Goal: Obtain resource: Download file/media

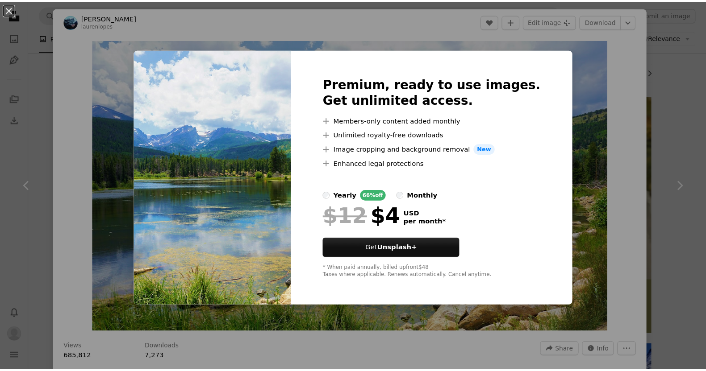
scroll to position [0, 0]
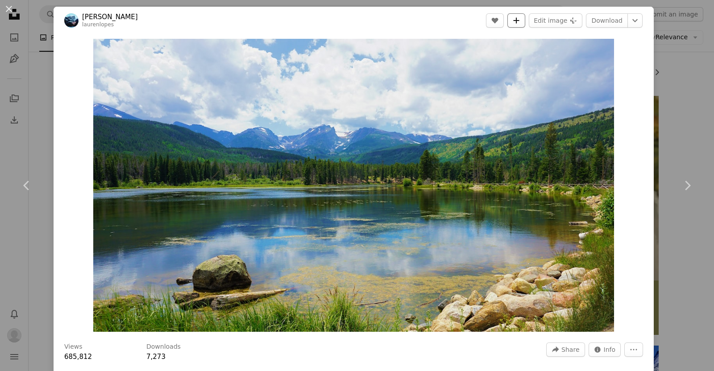
click at [517, 17] on button "A plus sign" at bounding box center [517, 20] width 18 height 14
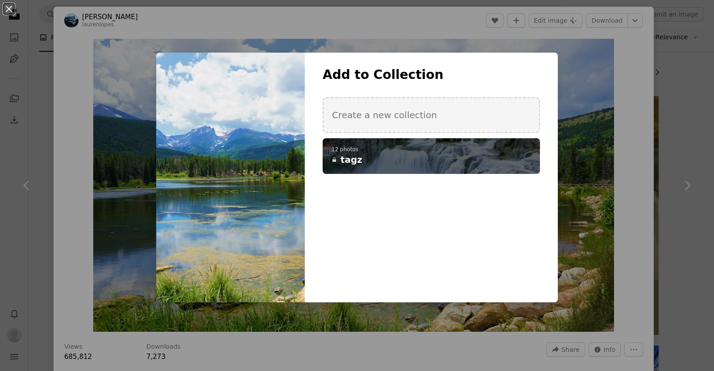
click at [413, 148] on p "12 photos" at bounding box center [432, 149] width 200 height 7
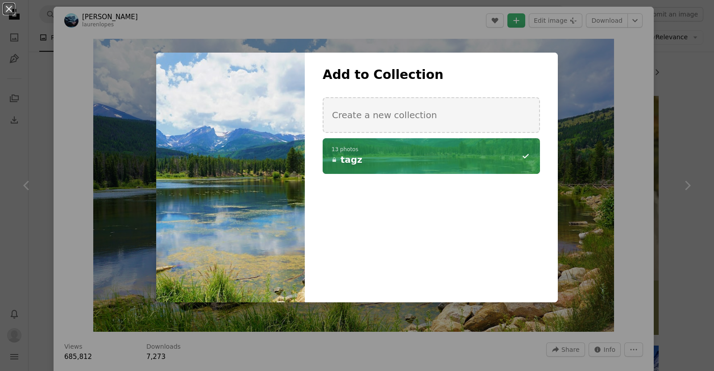
click at [629, 133] on div "An X shape Add to Collection Create a new collection A checkmark A minus sign 1…" at bounding box center [357, 185] width 714 height 371
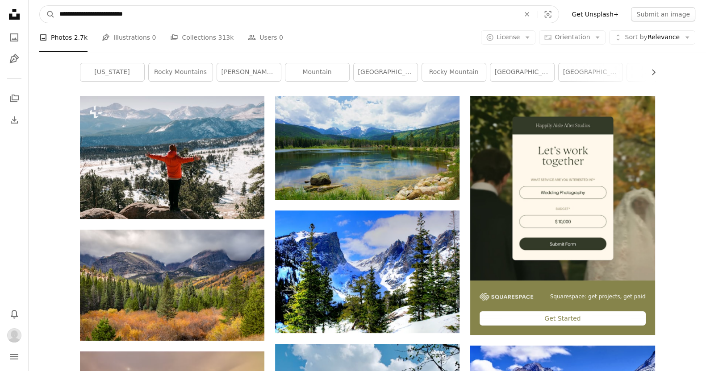
drag, startPoint x: 154, startPoint y: 16, endPoint x: 0, endPoint y: 21, distance: 154.1
paste input "Find visuals sitewide"
type input "**********"
click button "A magnifying glass" at bounding box center [47, 14] width 15 height 17
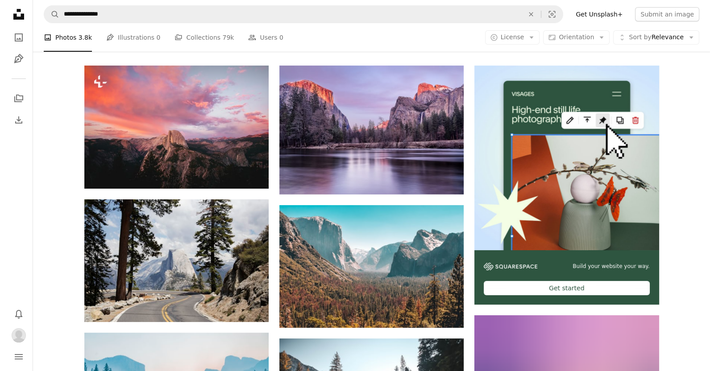
scroll to position [158, 0]
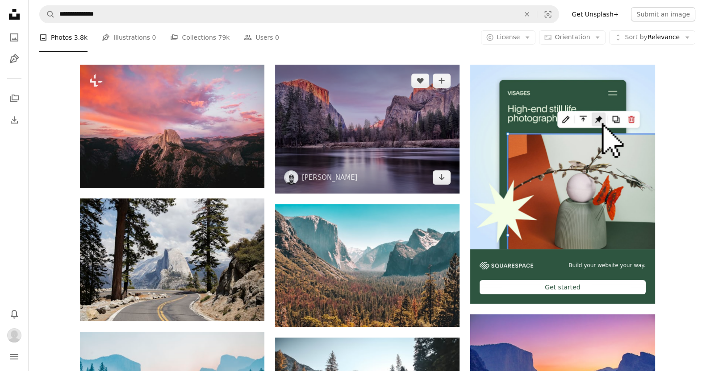
click at [343, 136] on img at bounding box center [367, 129] width 184 height 129
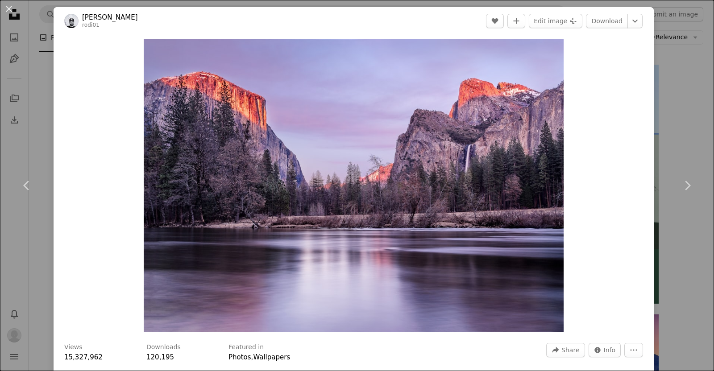
click at [19, 112] on div "An X shape Chevron left Chevron right [PERSON_NAME] rodi01 A heart A plus sign …" at bounding box center [357, 185] width 714 height 371
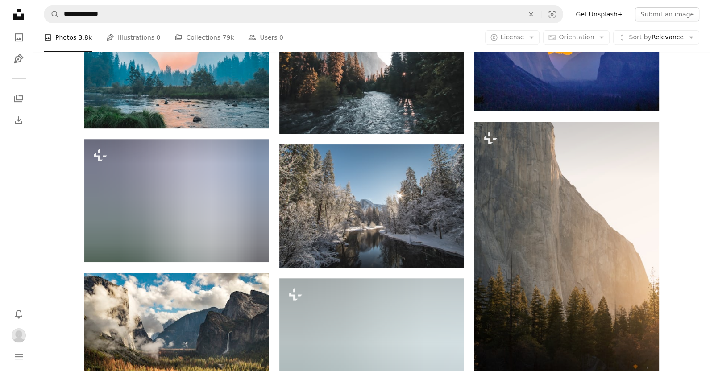
scroll to position [412, 0]
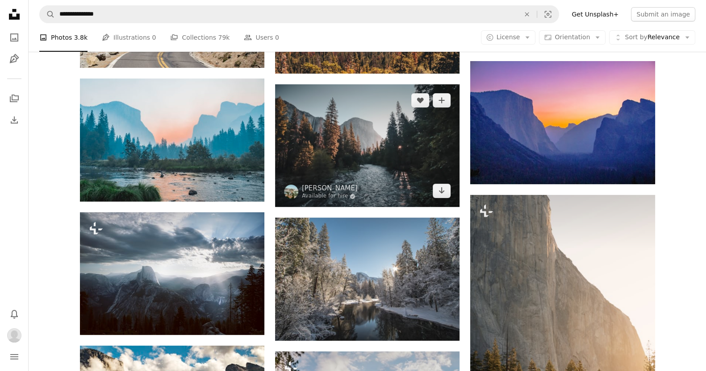
click at [370, 138] on img at bounding box center [367, 145] width 184 height 123
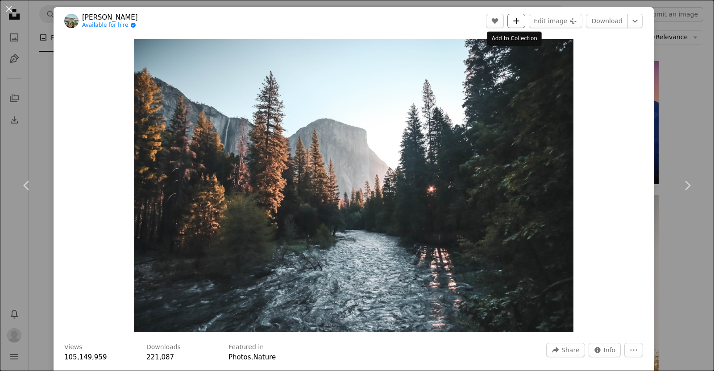
click at [514, 21] on icon "Add to Collection" at bounding box center [517, 21] width 6 height 6
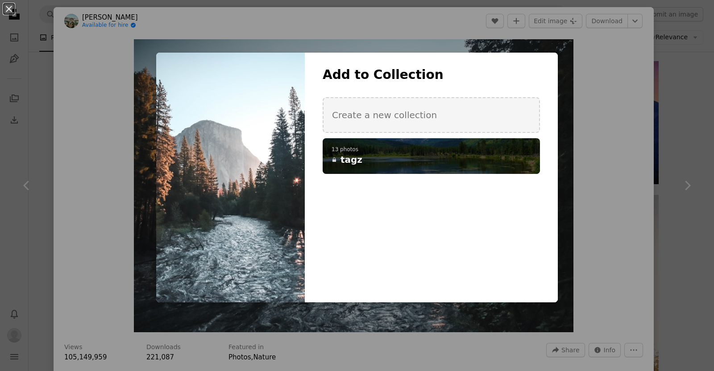
click at [373, 151] on p "13 photos" at bounding box center [432, 149] width 200 height 7
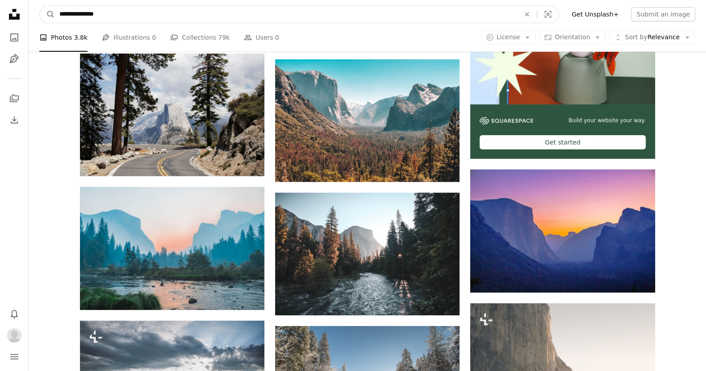
paste input "Find visuals sitewide"
drag, startPoint x: 111, startPoint y: 17, endPoint x: 0, endPoint y: -14, distance: 115.0
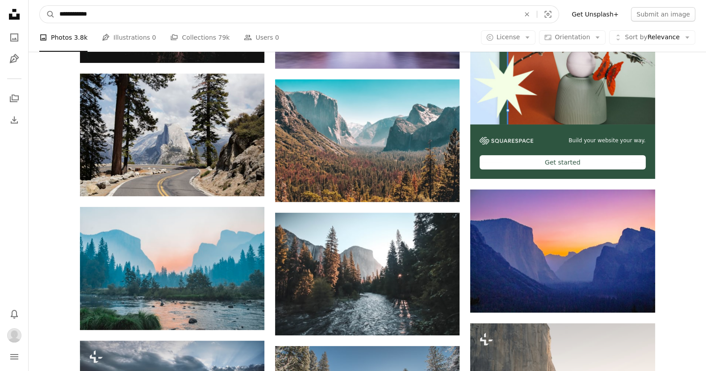
type input "**********"
click at [40, 6] on button "A magnifying glass" at bounding box center [47, 14] width 15 height 17
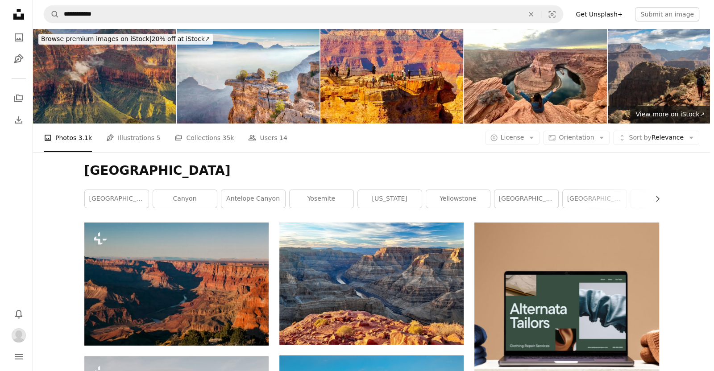
scroll to position [138, 0]
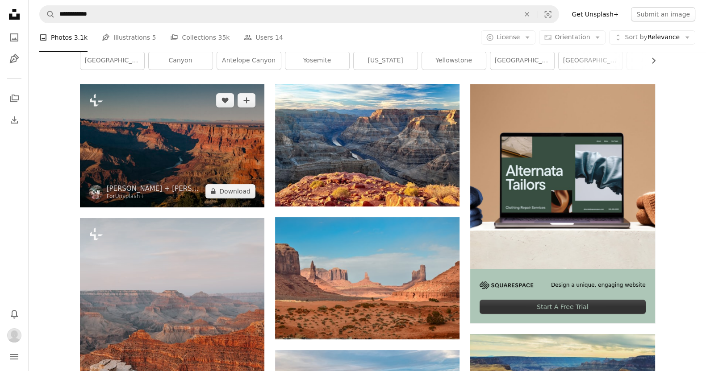
click at [200, 156] on img at bounding box center [172, 145] width 184 height 123
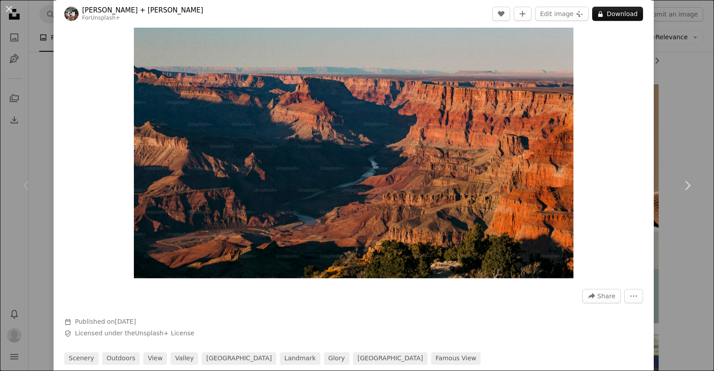
scroll to position [63, 0]
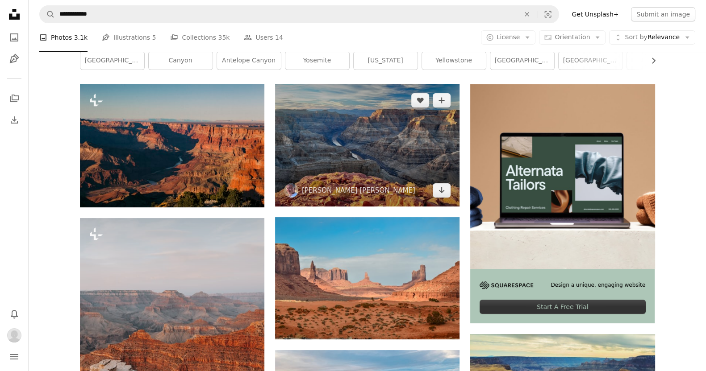
click at [343, 133] on img at bounding box center [367, 145] width 184 height 122
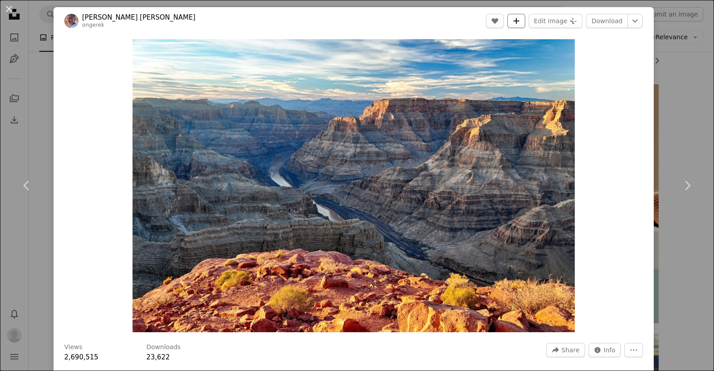
click at [516, 21] on button "A plus sign" at bounding box center [517, 21] width 18 height 14
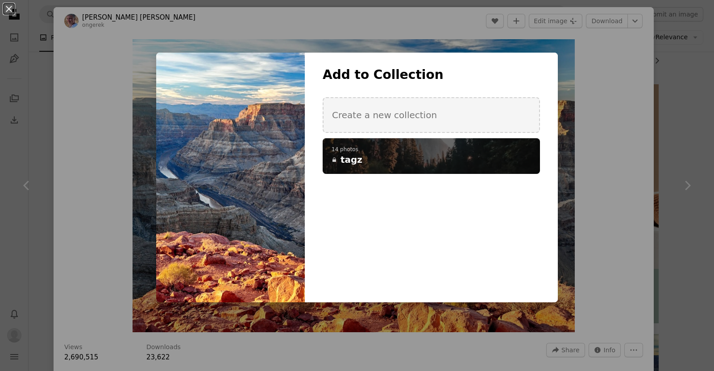
click at [415, 154] on h4 "A lock tagz" at bounding box center [427, 160] width 190 height 13
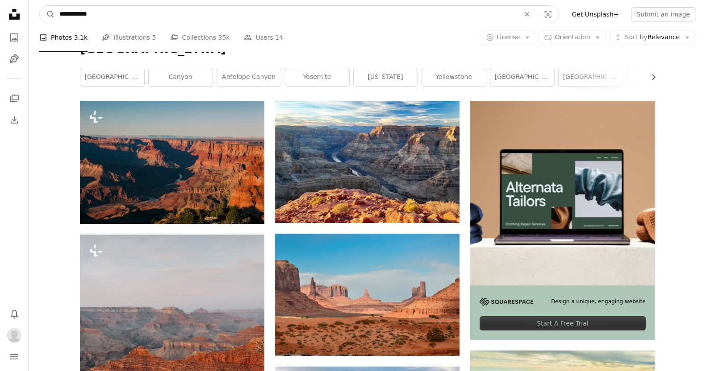
drag, startPoint x: 107, startPoint y: 14, endPoint x: 9, endPoint y: 0, distance: 98.8
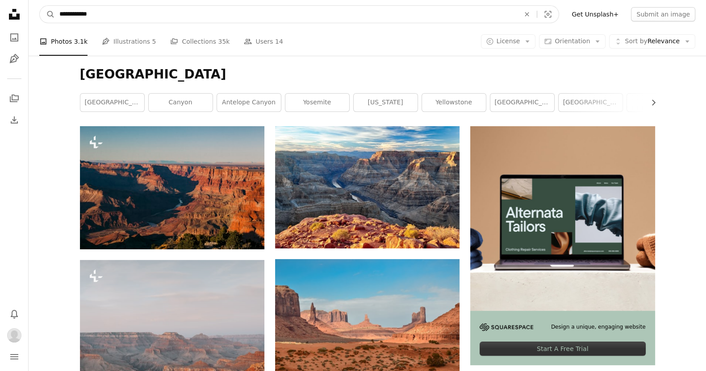
paste input "**"
type input "**********"
click button "A magnifying glass" at bounding box center [47, 14] width 15 height 17
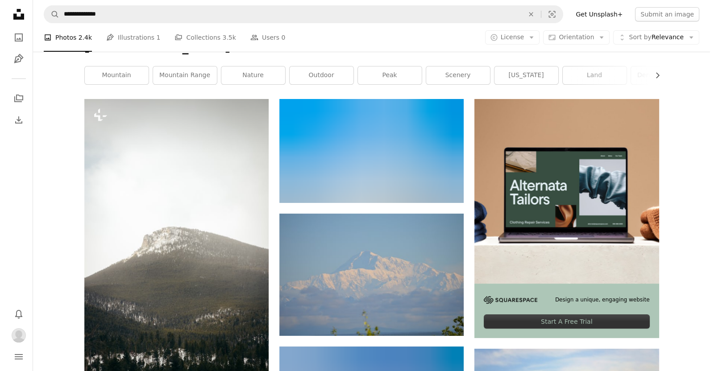
scroll to position [125, 0]
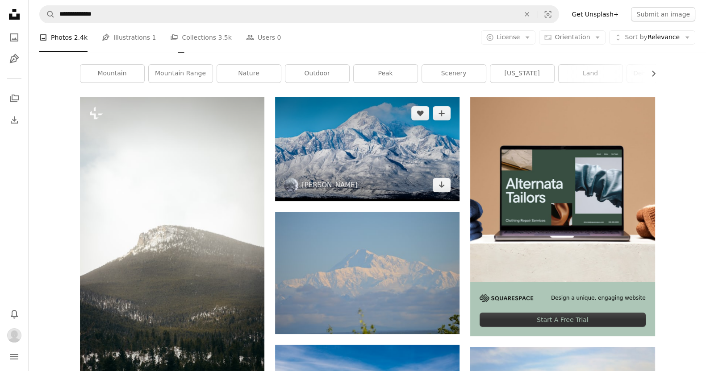
click at [342, 175] on img at bounding box center [367, 149] width 184 height 104
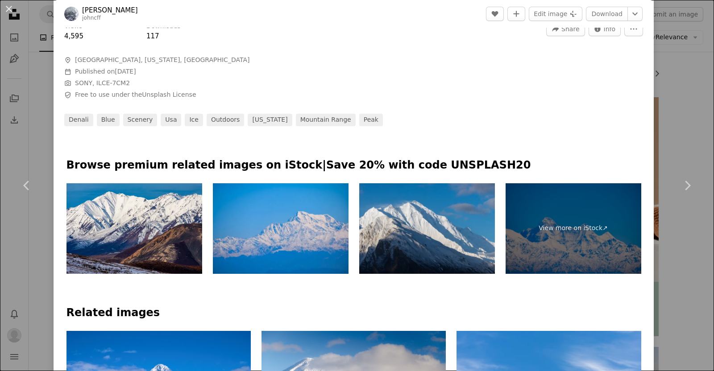
scroll to position [322, 0]
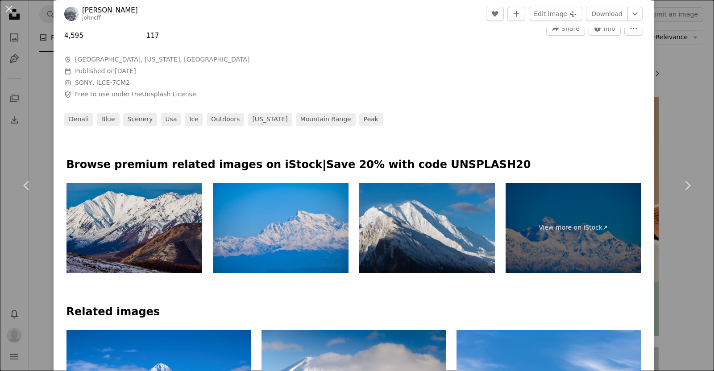
click at [145, 218] on img at bounding box center [135, 228] width 136 height 91
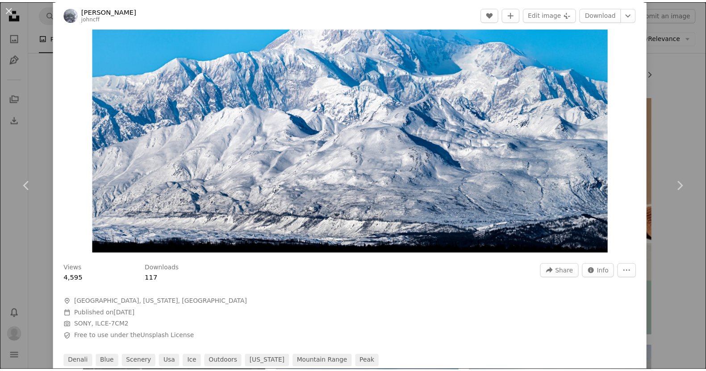
scroll to position [0, 0]
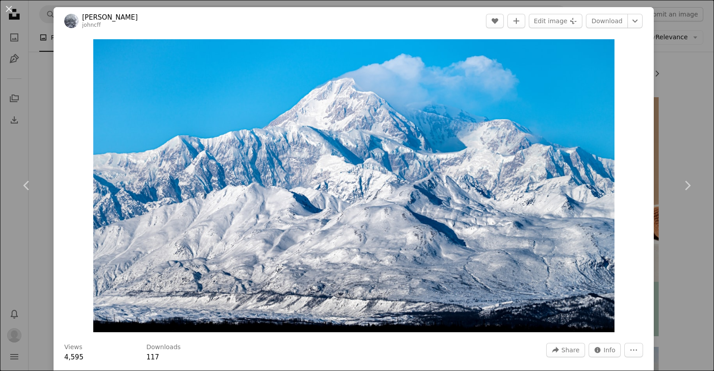
click at [33, 121] on div "An X shape Chevron left Chevron right [PERSON_NAME] johncff A heart A plus sign…" at bounding box center [357, 185] width 714 height 371
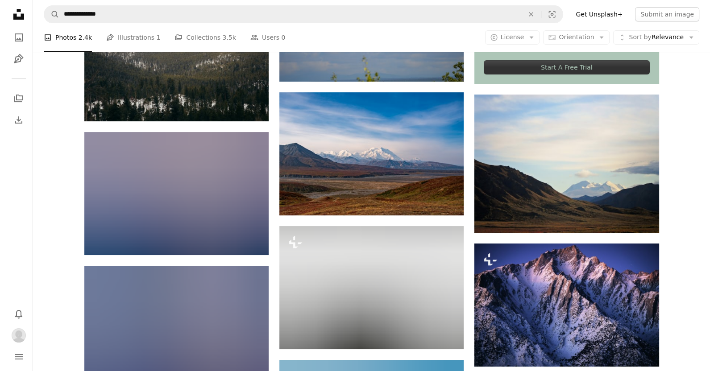
scroll to position [379, 0]
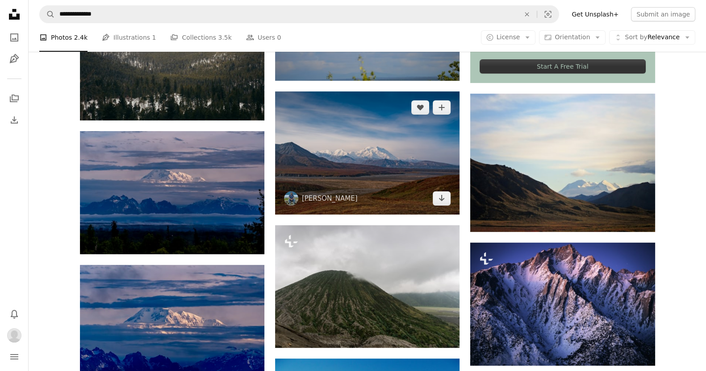
click at [365, 144] on img at bounding box center [367, 153] width 184 height 123
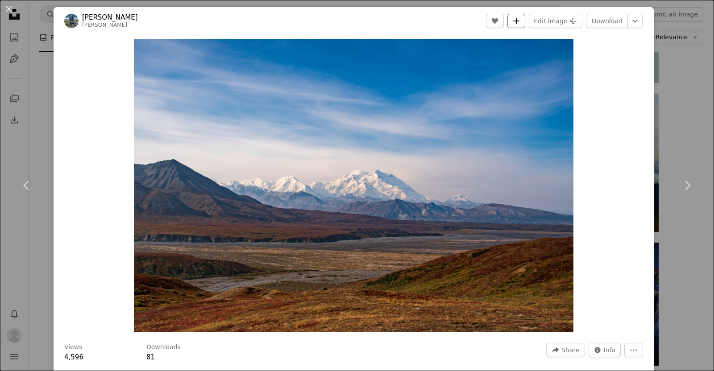
click at [513, 20] on icon "A plus sign" at bounding box center [516, 20] width 7 height 7
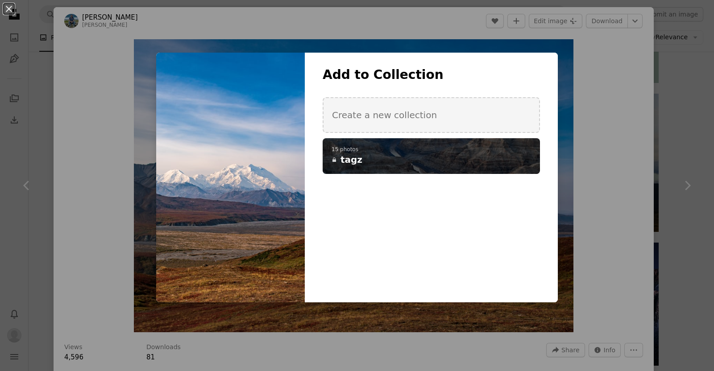
click at [384, 145] on div "A checkmark A plus sign 15 photos A lock tagz" at bounding box center [431, 156] width 217 height 36
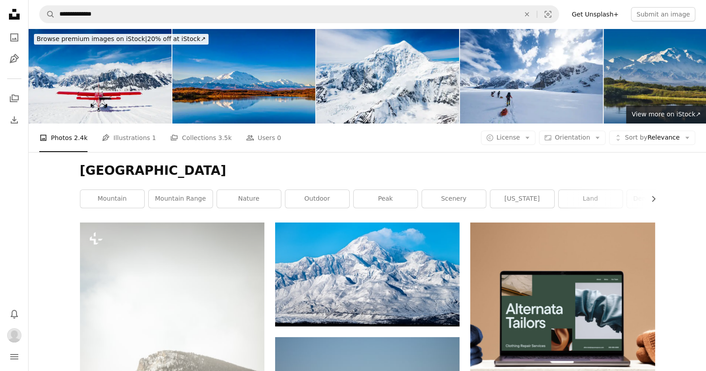
click at [18, 21] on icon "Unsplash logo Unsplash Home" at bounding box center [14, 14] width 18 height 18
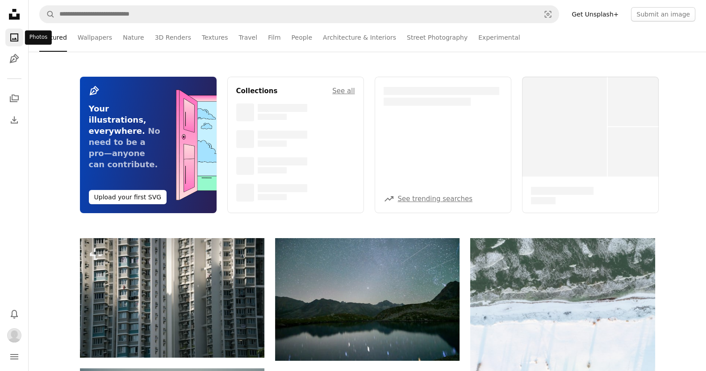
click at [13, 42] on icon "A photo" at bounding box center [14, 37] width 11 height 11
click at [18, 9] on icon "Unsplash logo Unsplash Home" at bounding box center [14, 14] width 18 height 18
click at [17, 20] on icon "Unsplash logo Unsplash Home" at bounding box center [14, 14] width 18 height 18
click at [13, 96] on icon "A stack of folders" at bounding box center [14, 98] width 11 height 11
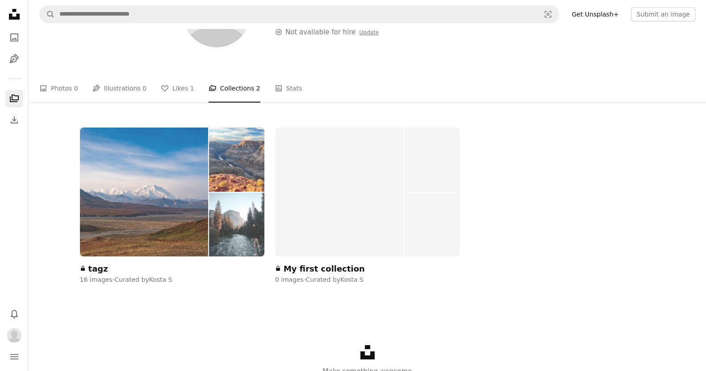
scroll to position [74, 0]
click at [182, 180] on img at bounding box center [144, 191] width 129 height 129
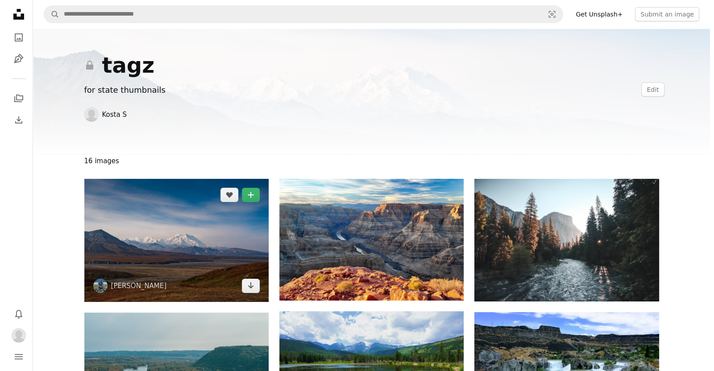
scroll to position [71, 0]
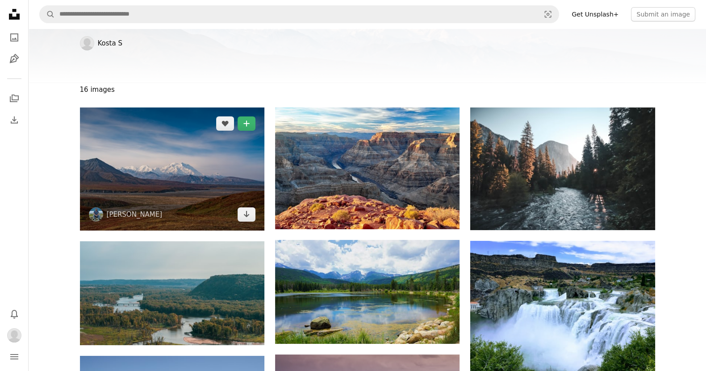
click at [201, 184] on img at bounding box center [172, 169] width 184 height 123
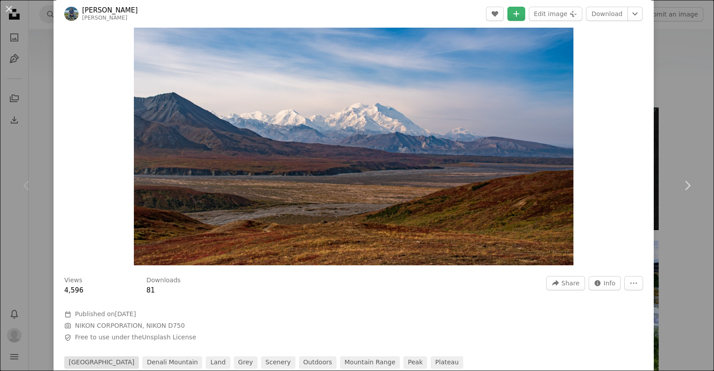
scroll to position [39, 0]
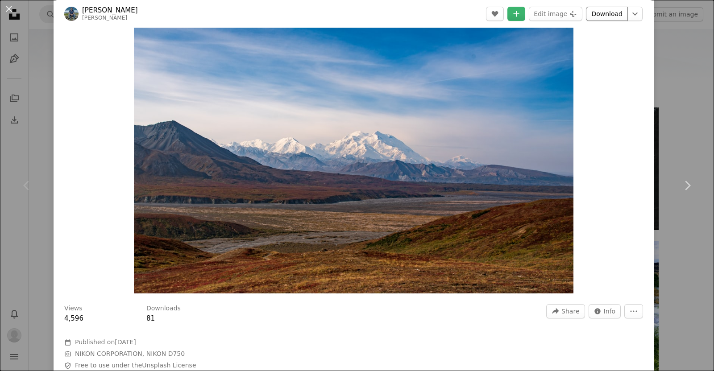
click at [601, 13] on link "Download" at bounding box center [607, 14] width 42 height 14
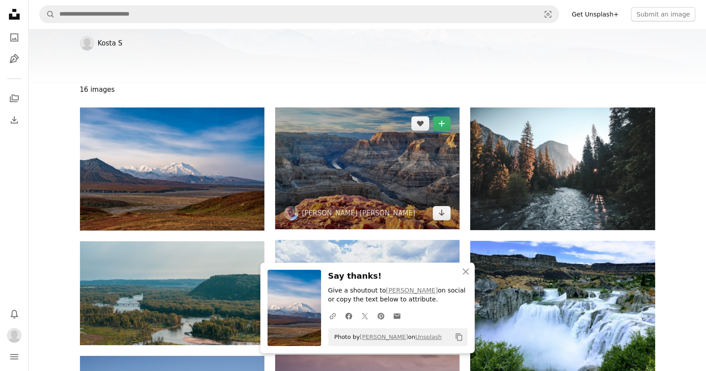
click at [397, 167] on img at bounding box center [367, 169] width 184 height 122
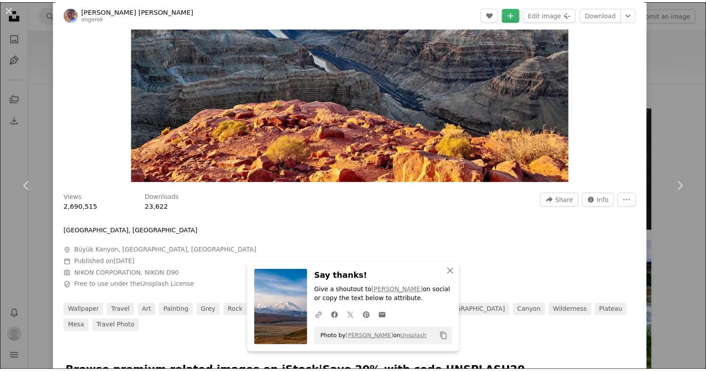
scroll to position [152, 0]
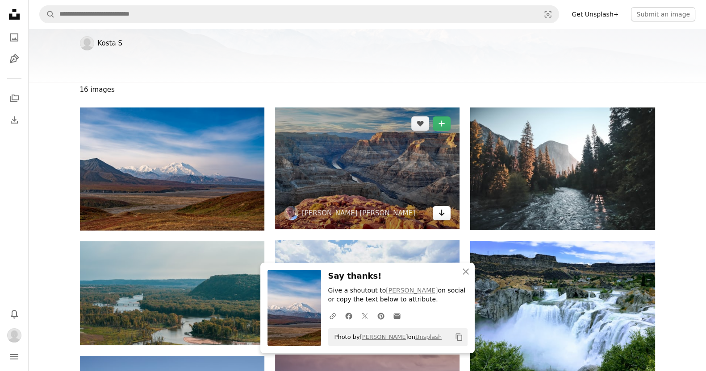
click at [442, 212] on icon "Download" at bounding box center [442, 213] width 6 height 6
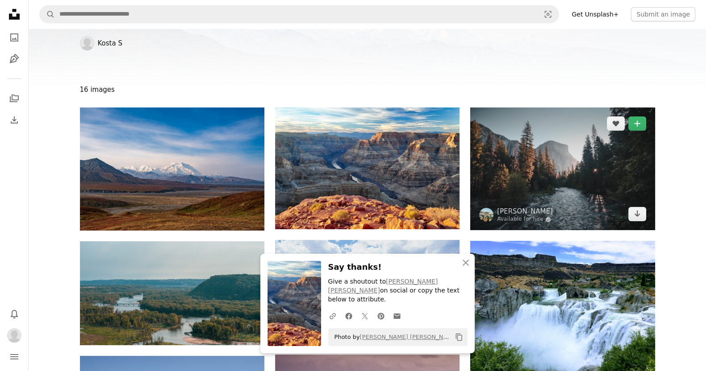
click at [550, 144] on img at bounding box center [562, 169] width 184 height 123
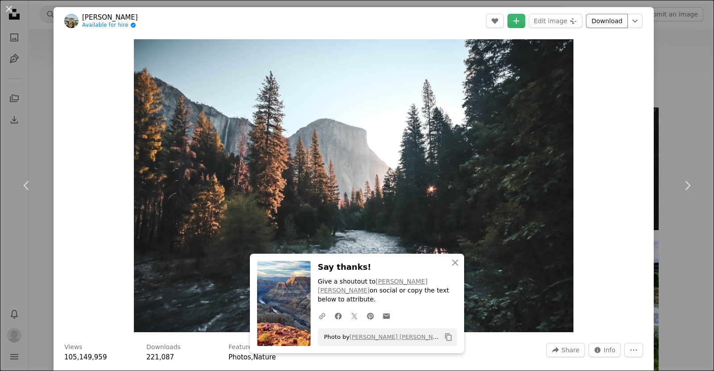
click at [595, 17] on link "Download" at bounding box center [607, 21] width 42 height 14
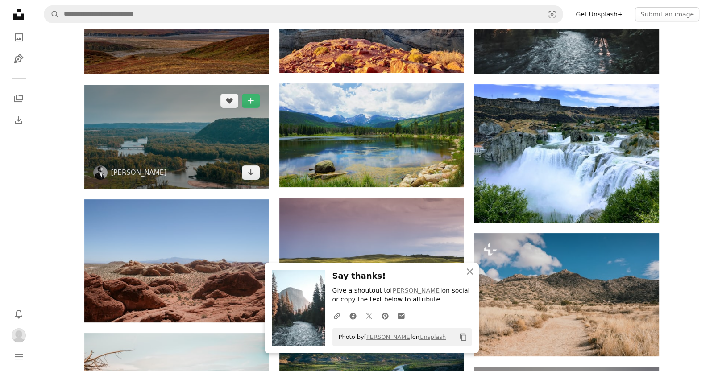
scroll to position [229, 0]
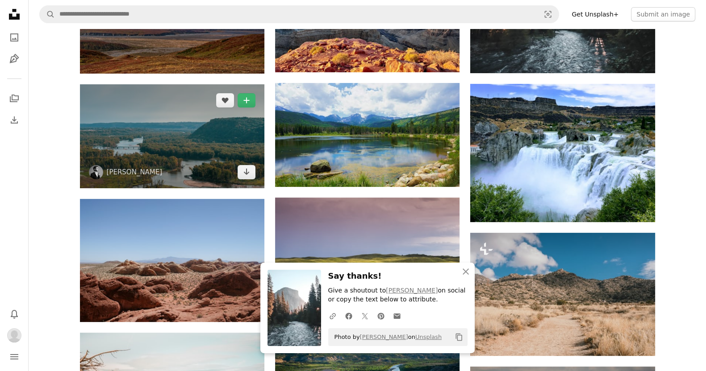
click at [202, 142] on img at bounding box center [172, 136] width 184 height 104
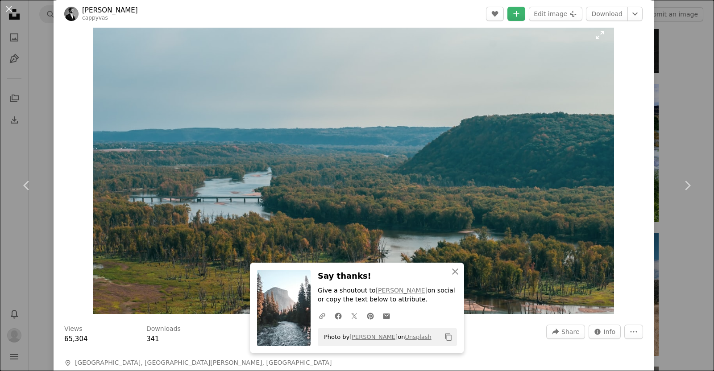
scroll to position [19, 0]
click at [586, 13] on link "Download" at bounding box center [607, 14] width 42 height 14
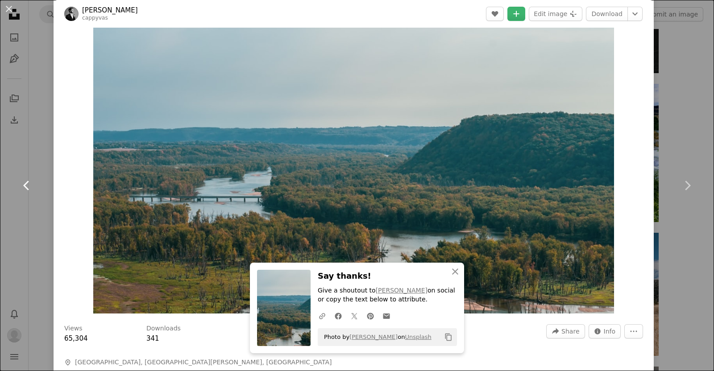
click at [39, 172] on link "Chevron left" at bounding box center [27, 186] width 54 height 86
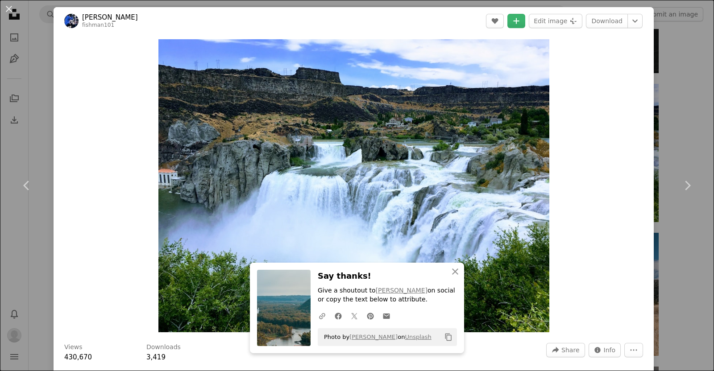
click at [39, 111] on div "An X shape Chevron left Chevron right An X shape Close Say thanks! Give a shout…" at bounding box center [357, 185] width 714 height 371
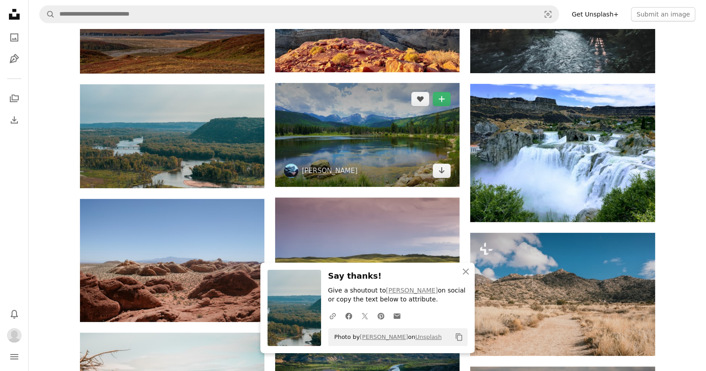
click at [395, 129] on img at bounding box center [367, 135] width 184 height 104
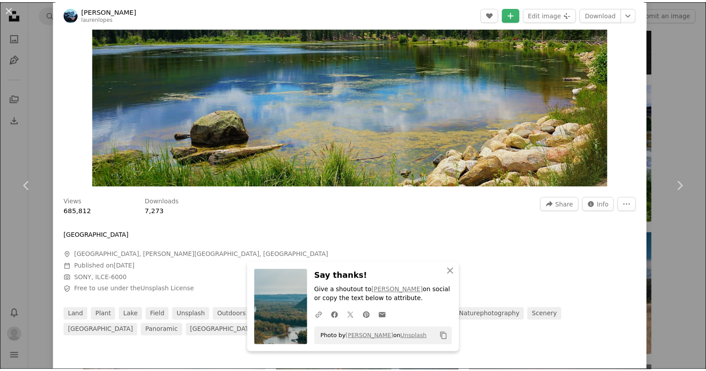
scroll to position [142, 0]
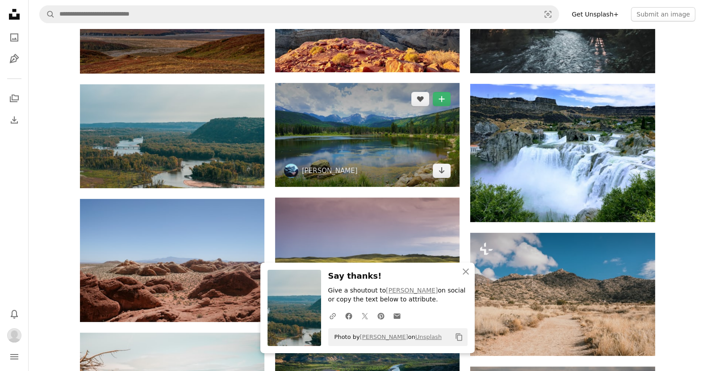
click at [360, 125] on img at bounding box center [367, 135] width 184 height 104
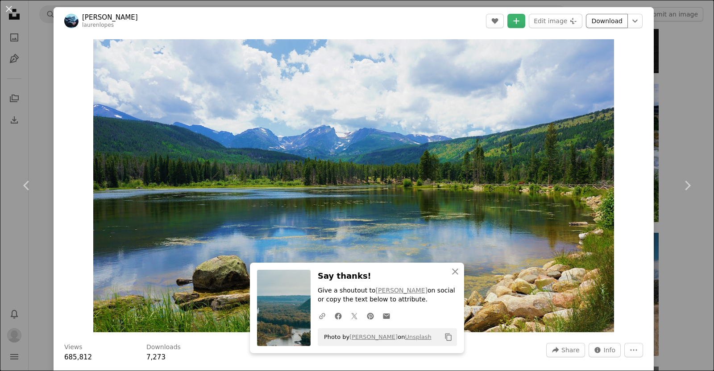
click at [598, 21] on link "Download" at bounding box center [607, 21] width 42 height 14
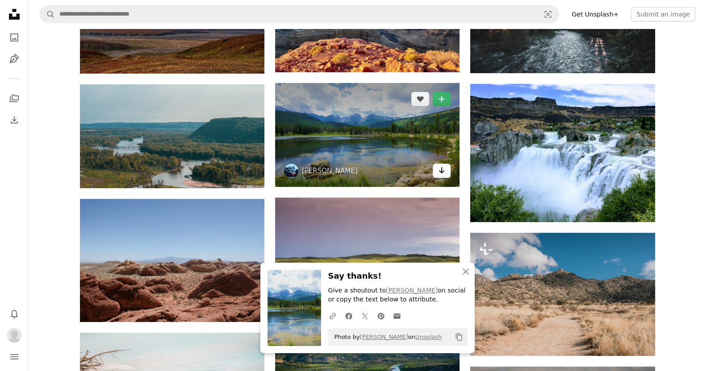
scroll to position [228, 0]
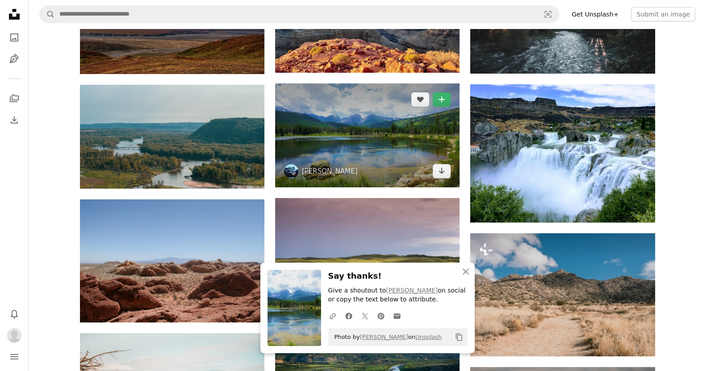
click at [322, 138] on img at bounding box center [367, 135] width 184 height 104
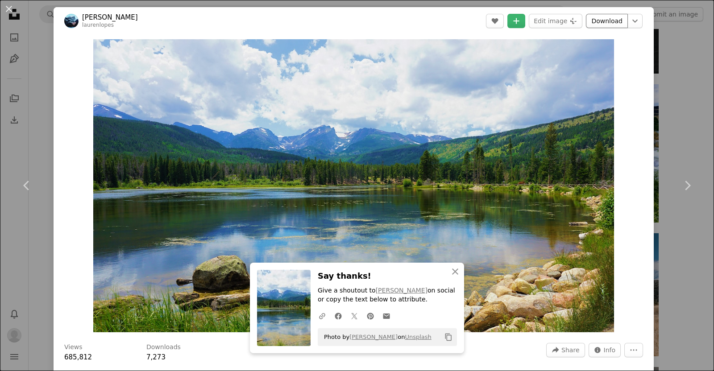
click at [590, 21] on link "Download" at bounding box center [607, 21] width 42 height 14
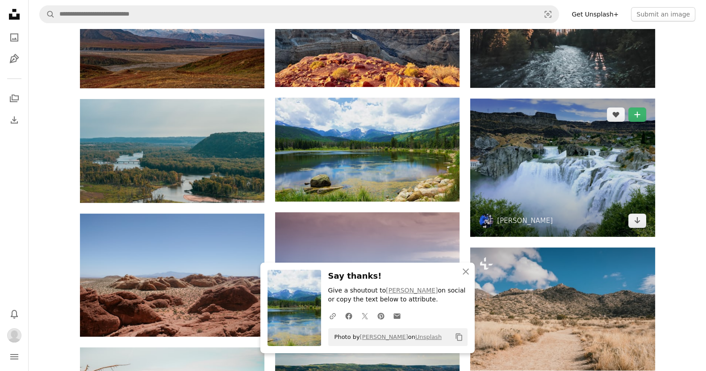
scroll to position [213, 0]
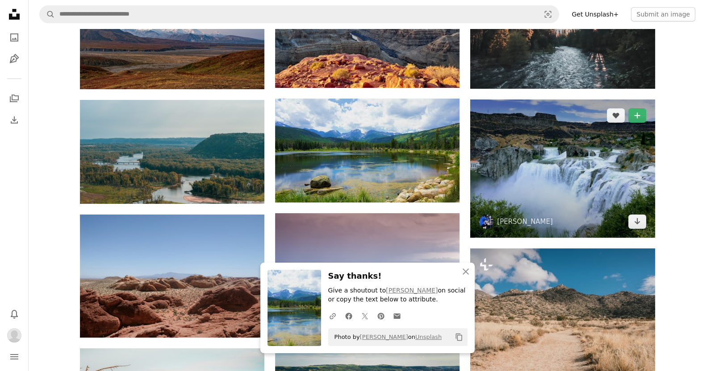
click at [527, 152] on img at bounding box center [562, 169] width 184 height 138
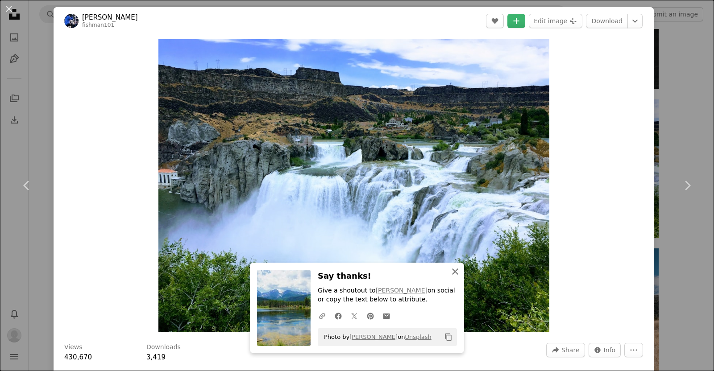
click at [452, 271] on icon "button" at bounding box center [455, 272] width 6 height 6
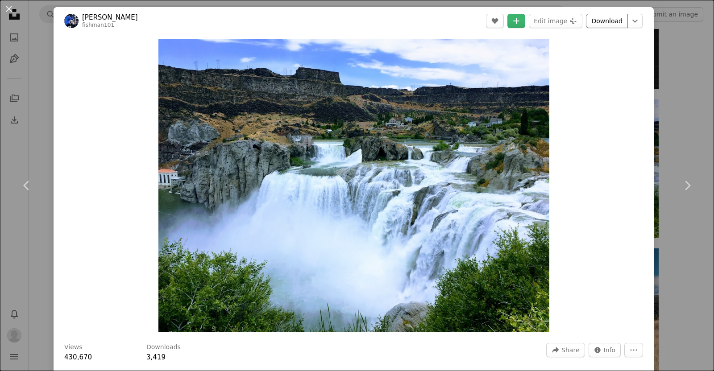
click at [600, 19] on link "Download" at bounding box center [607, 21] width 42 height 14
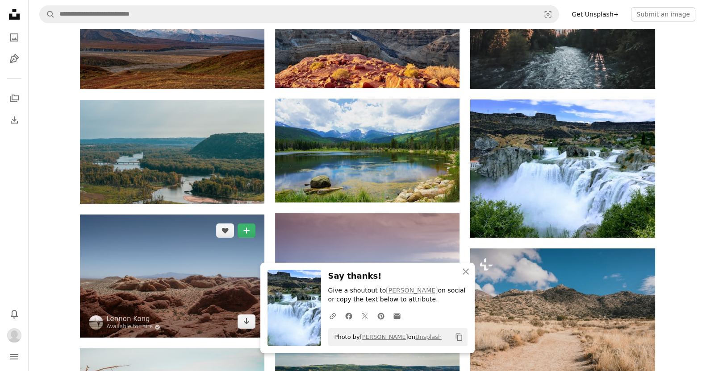
click at [165, 262] on img at bounding box center [172, 276] width 184 height 123
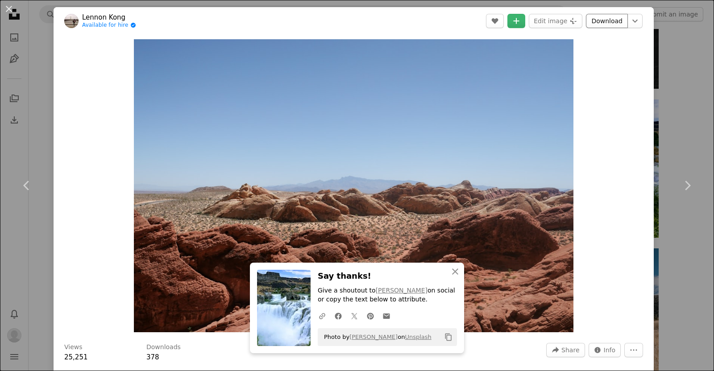
click at [601, 19] on link "Download" at bounding box center [607, 21] width 42 height 14
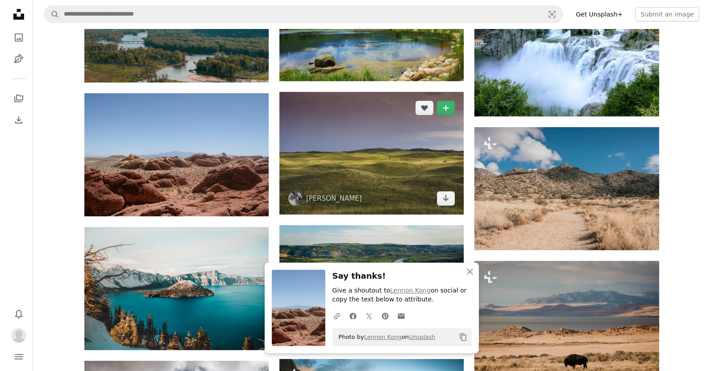
scroll to position [335, 0]
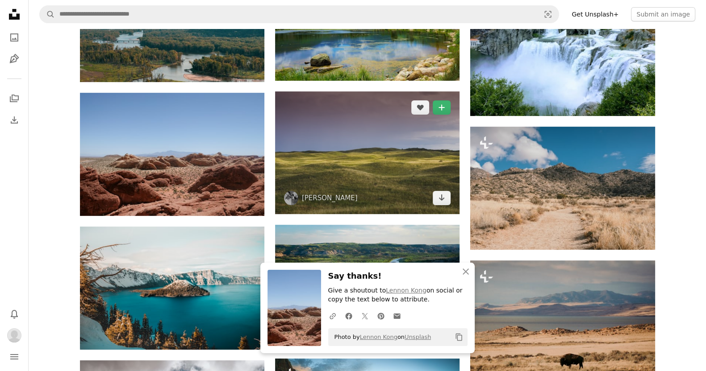
click at [365, 141] on img at bounding box center [367, 153] width 184 height 123
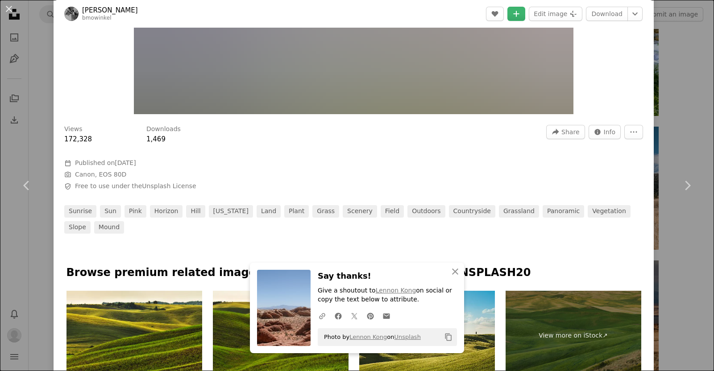
scroll to position [221, 0]
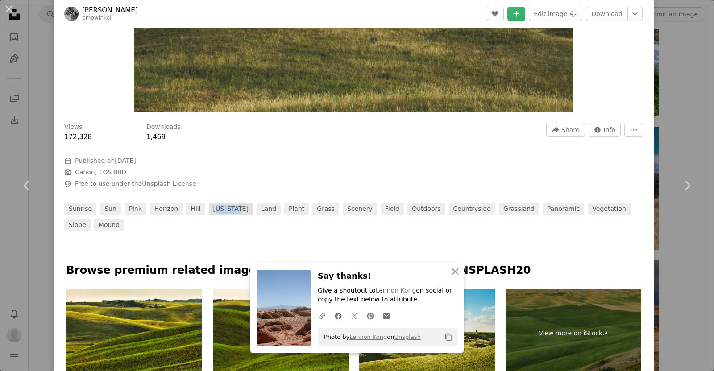
drag, startPoint x: 234, startPoint y: 217, endPoint x: 208, endPoint y: 208, distance: 28.4
click at [208, 208] on div "sunrise sun pink [GEOGRAPHIC_DATA] [US_STATE] land plant grass scenery field ou…" at bounding box center [353, 217] width 579 height 29
copy link "ebraska"
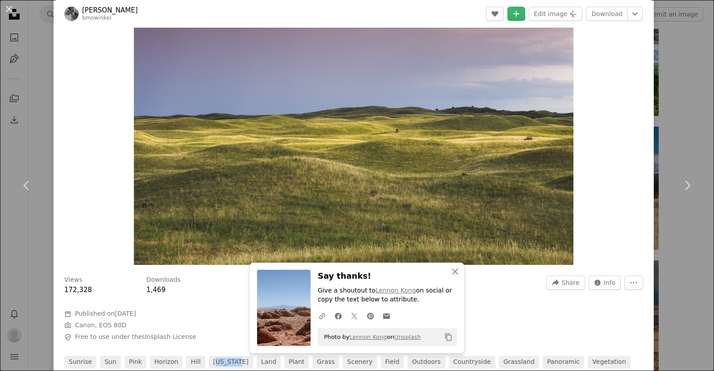
scroll to position [0, 0]
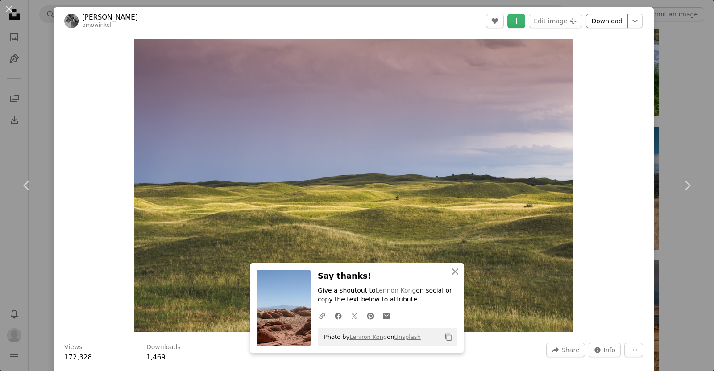
click at [595, 23] on link "Download" at bounding box center [607, 21] width 42 height 14
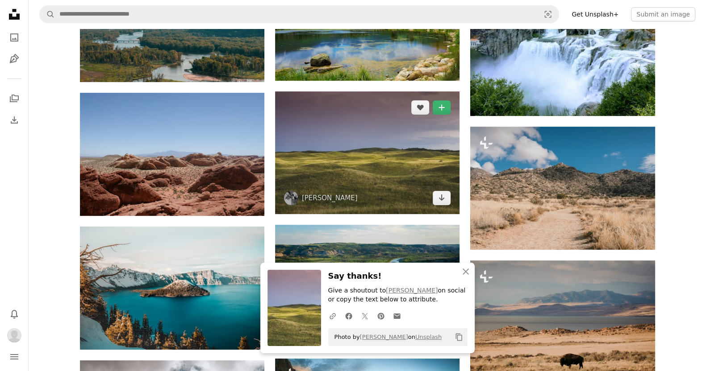
click at [410, 142] on img at bounding box center [367, 153] width 184 height 123
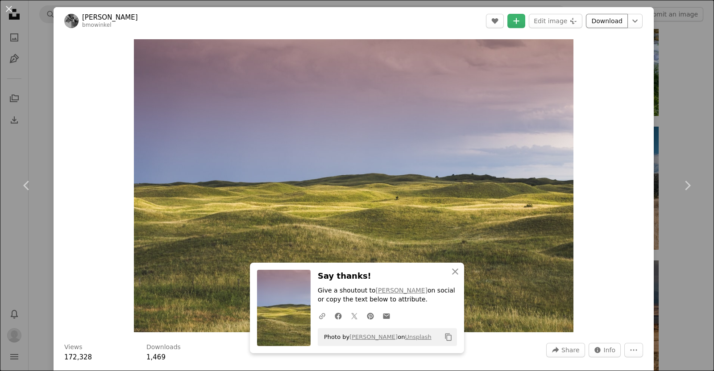
click at [595, 19] on link "Download" at bounding box center [607, 21] width 42 height 14
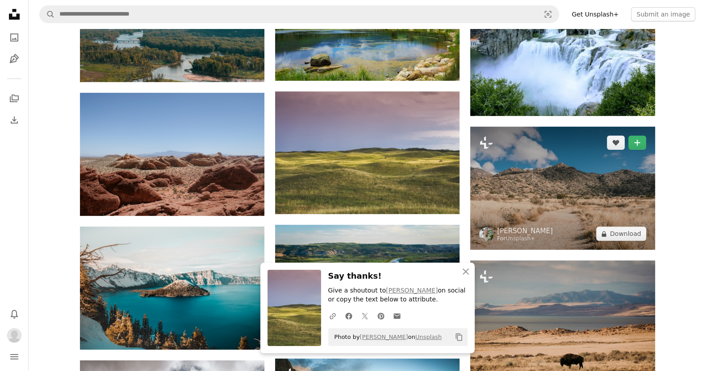
click at [575, 185] on img at bounding box center [562, 188] width 184 height 123
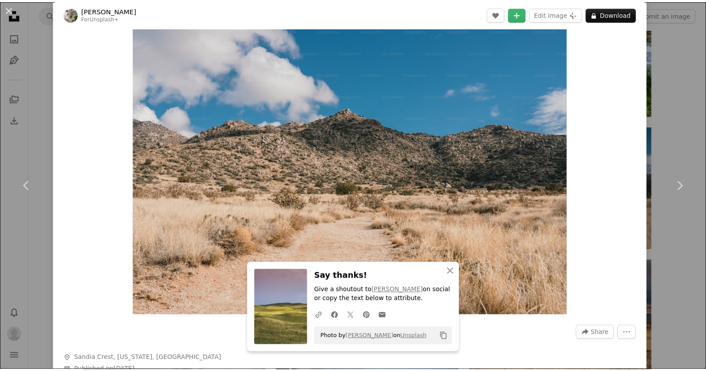
scroll to position [13, 0]
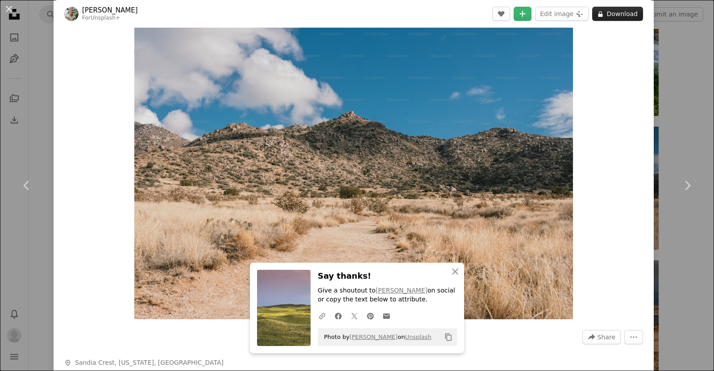
click at [607, 13] on button "A lock Download" at bounding box center [617, 14] width 51 height 14
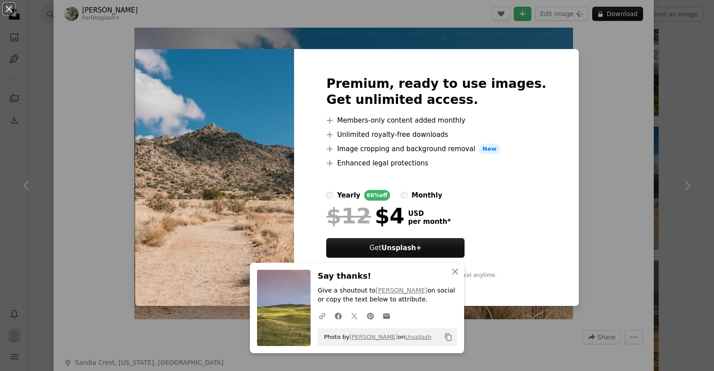
click at [604, 75] on div "An X shape An X shape Close Say thanks! Give a shoutout to [PERSON_NAME] on soc…" at bounding box center [357, 185] width 714 height 371
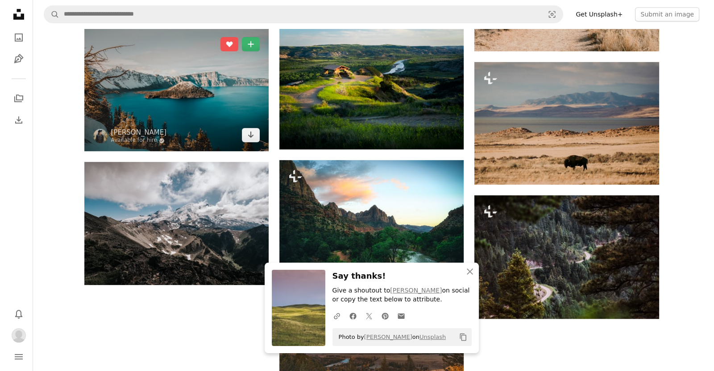
scroll to position [533, 0]
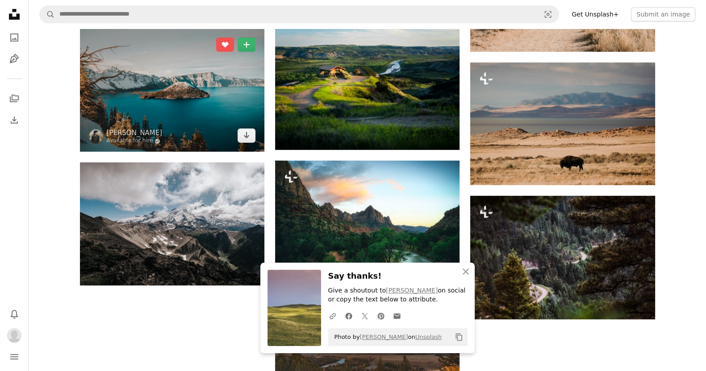
click at [209, 71] on img at bounding box center [172, 90] width 184 height 123
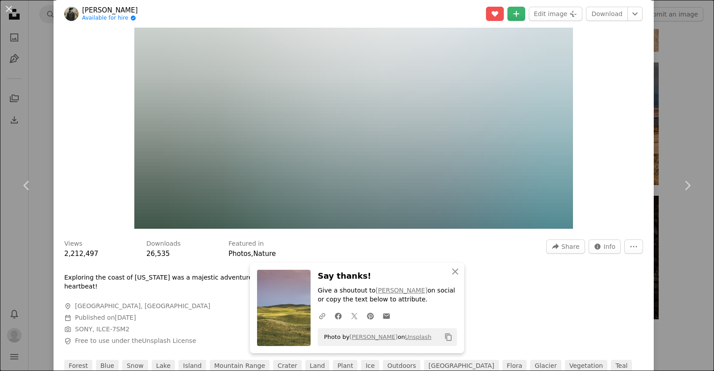
scroll to position [98, 0]
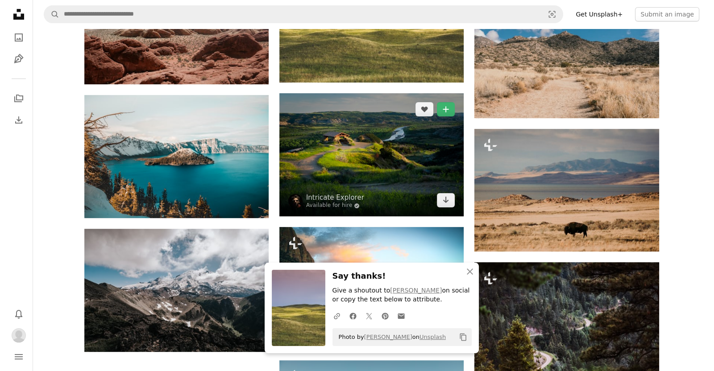
scroll to position [465, 0]
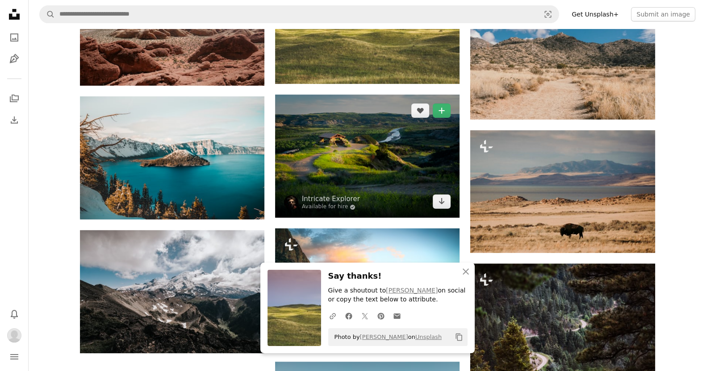
click at [362, 142] on img at bounding box center [367, 156] width 184 height 123
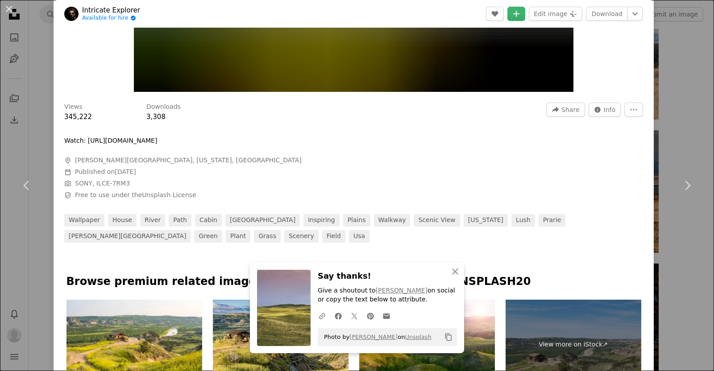
scroll to position [240, 0]
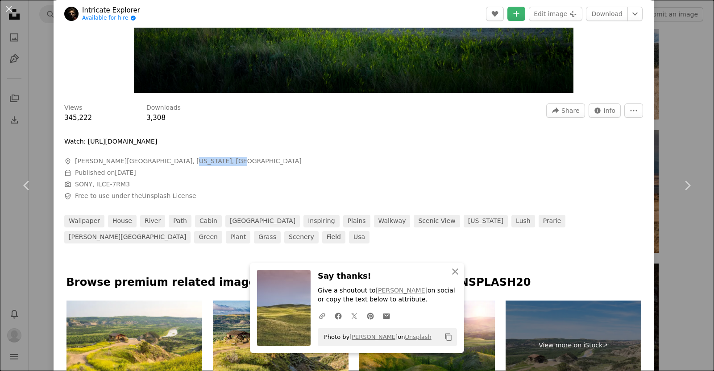
drag, startPoint x: 210, startPoint y: 159, endPoint x: 170, endPoint y: 161, distance: 40.2
click at [170, 161] on span "[PERSON_NAME][GEOGRAPHIC_DATA], [US_STATE], [GEOGRAPHIC_DATA]" at bounding box center [188, 161] width 227 height 9
copy span "[US_STATE],"
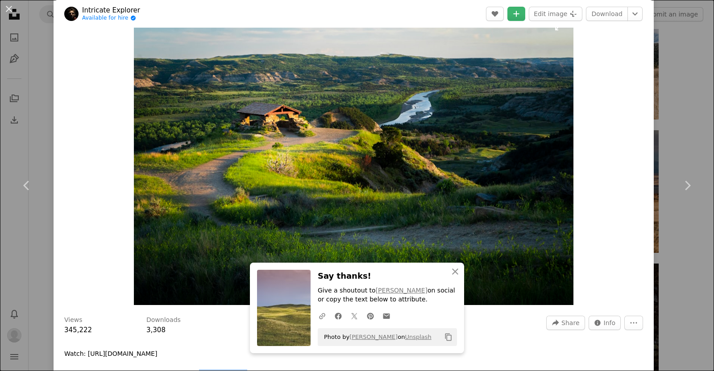
scroll to position [22, 0]
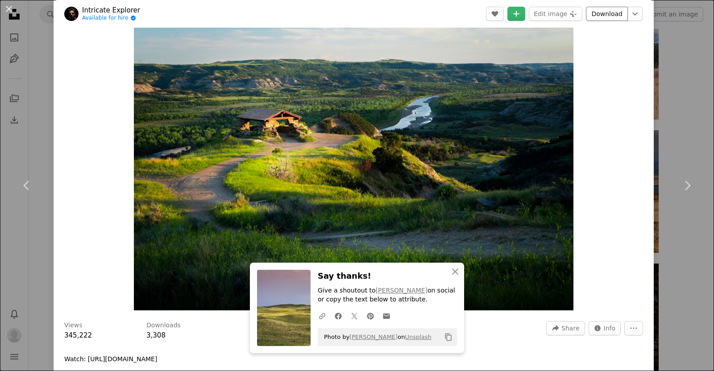
click at [586, 13] on link "Download" at bounding box center [607, 14] width 42 height 14
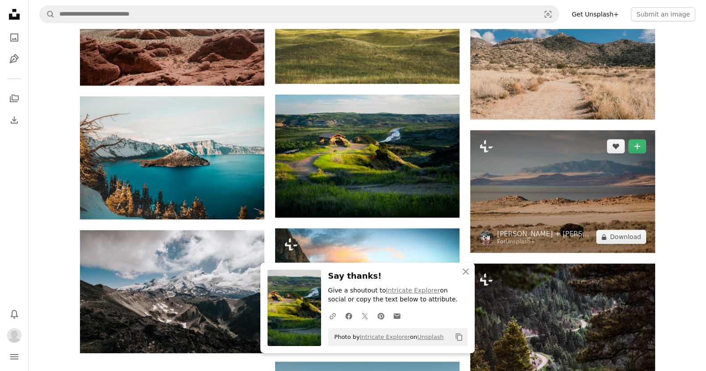
click at [550, 180] on img at bounding box center [562, 191] width 184 height 123
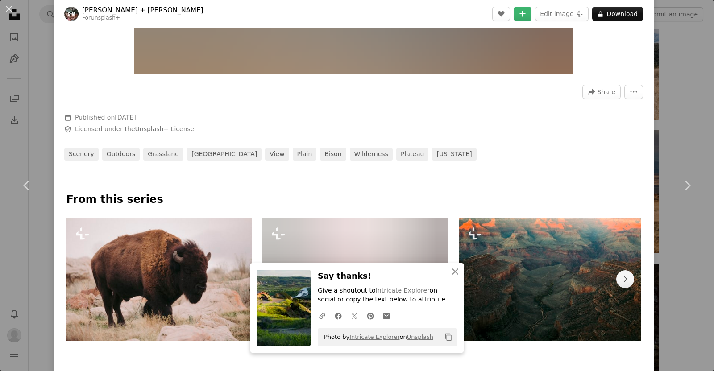
scroll to position [259, 0]
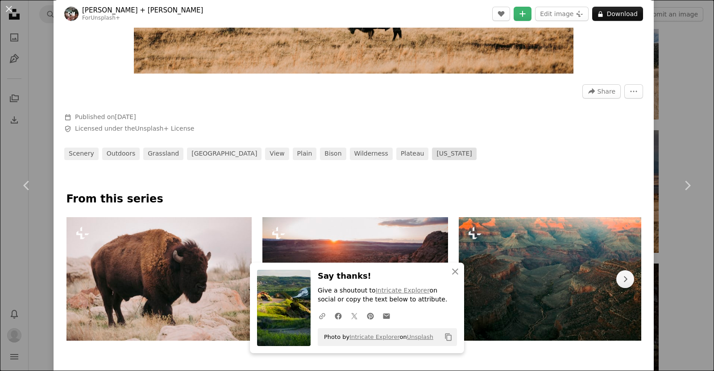
drag, startPoint x: 430, startPoint y: 154, endPoint x: 384, endPoint y: 154, distance: 46.0
click at [384, 154] on div "scenery outdoors grassland [GEOGRAPHIC_DATA] view plain [GEOGRAPHIC_DATA][US_ST…" at bounding box center [353, 154] width 579 height 13
copy link "[US_STATE]"
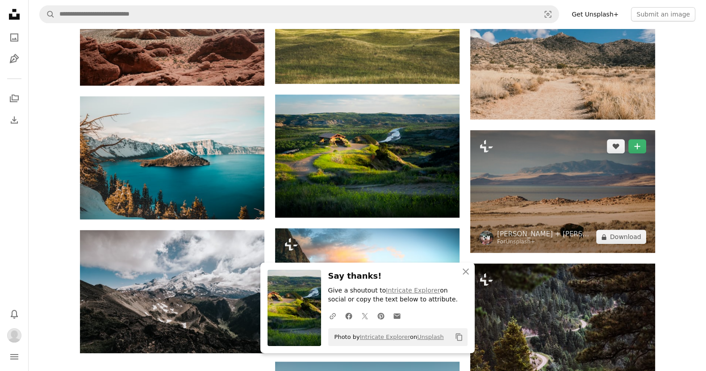
click at [554, 182] on img at bounding box center [562, 191] width 184 height 123
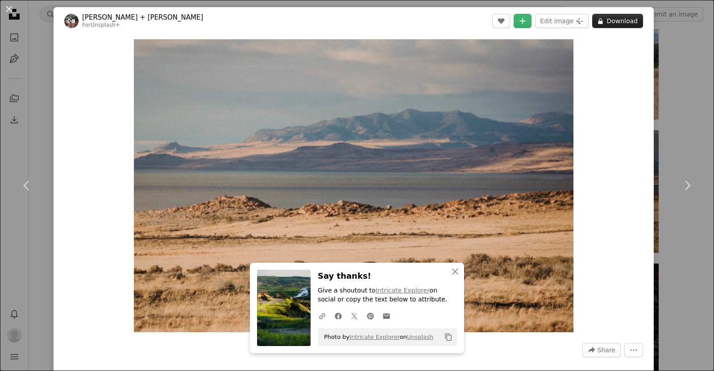
click at [609, 22] on button "A lock Download" at bounding box center [617, 21] width 51 height 14
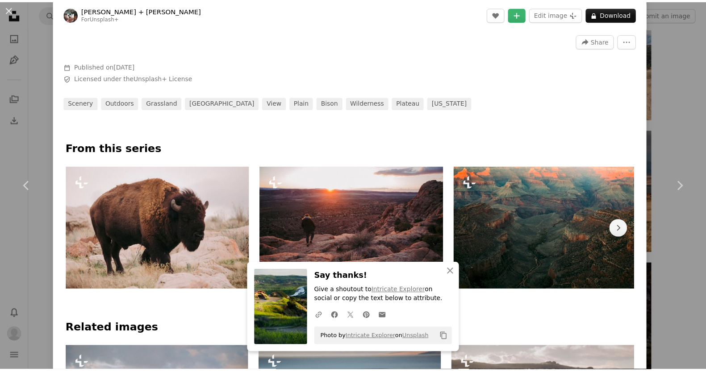
scroll to position [310, 0]
